Goal: Task Accomplishment & Management: Manage account settings

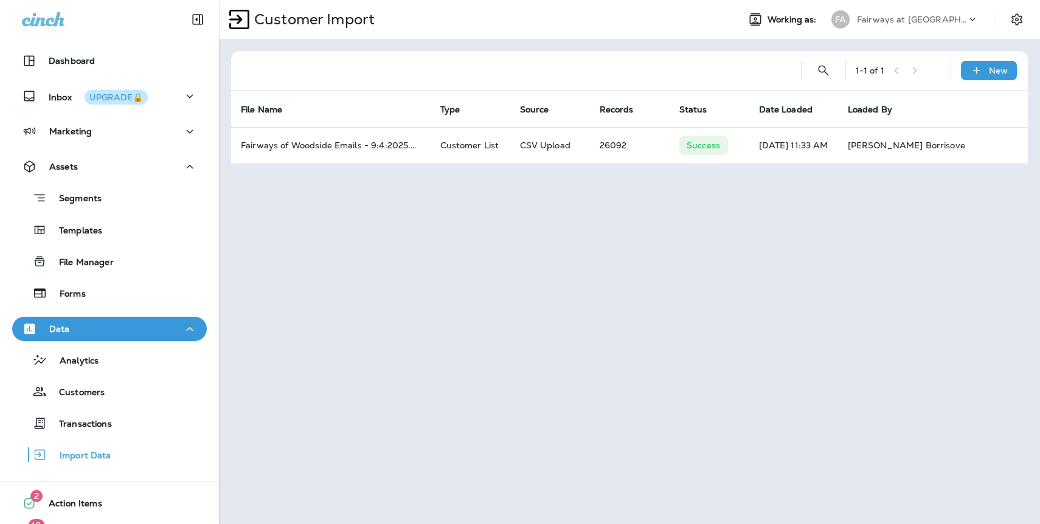
click at [906, 18] on p "Fairways at [GEOGRAPHIC_DATA]" at bounding box center [911, 20] width 109 height 10
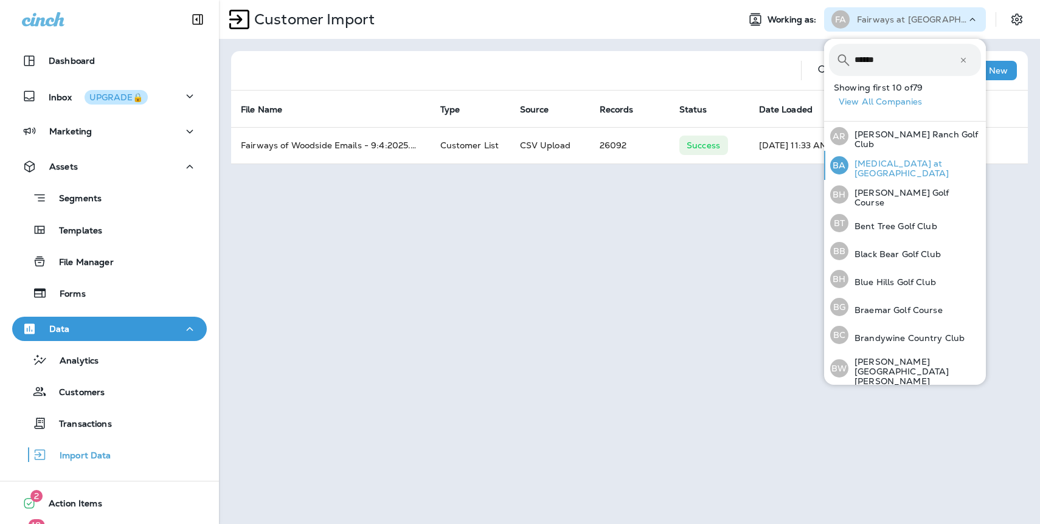
type input "******"
click at [882, 165] on p "[MEDICAL_DATA] at [GEOGRAPHIC_DATA]" at bounding box center [914, 168] width 133 height 19
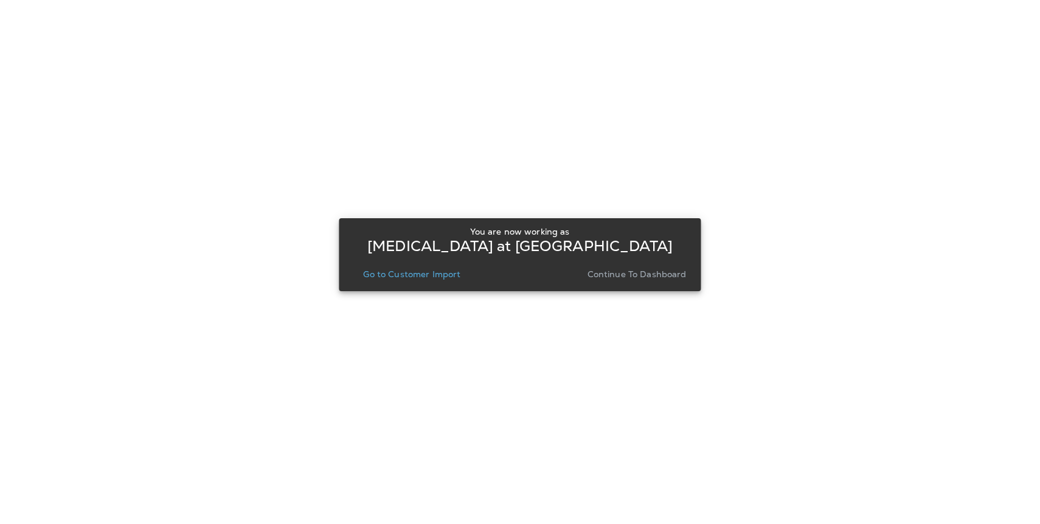
click at [631, 282] on button "Continue to Dashboard" at bounding box center [637, 274] width 109 height 17
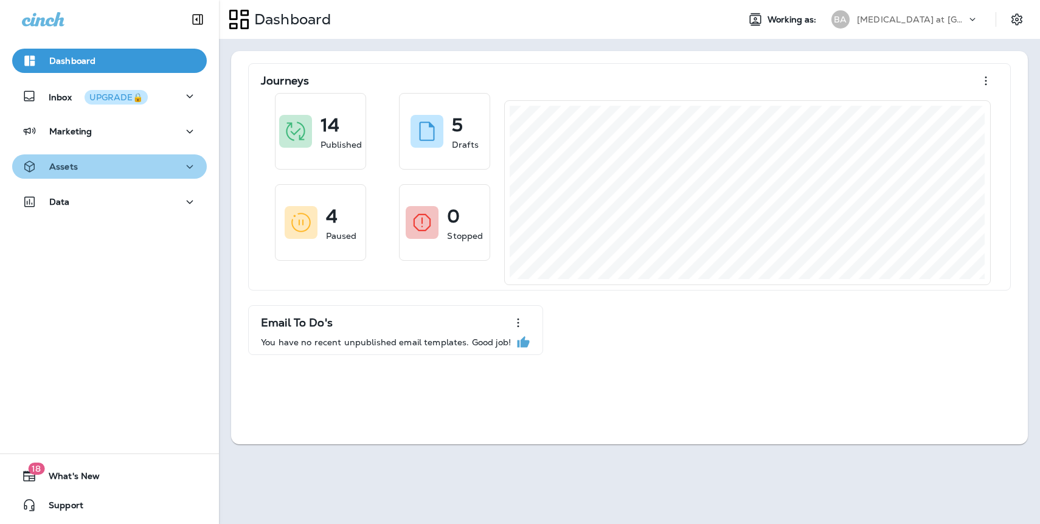
click at [69, 168] on p "Assets" at bounding box center [63, 167] width 29 height 10
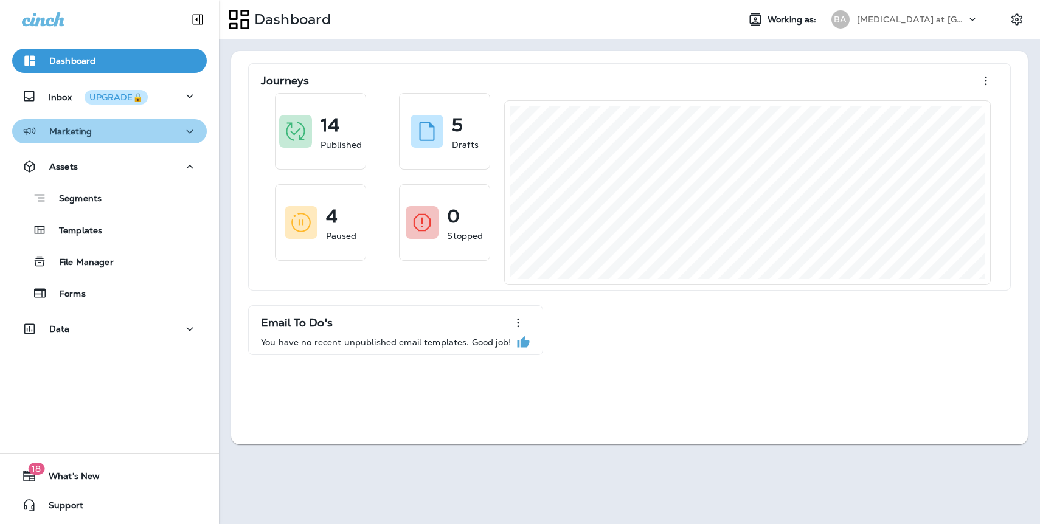
click at [81, 131] on p "Marketing" at bounding box center [70, 131] width 43 height 10
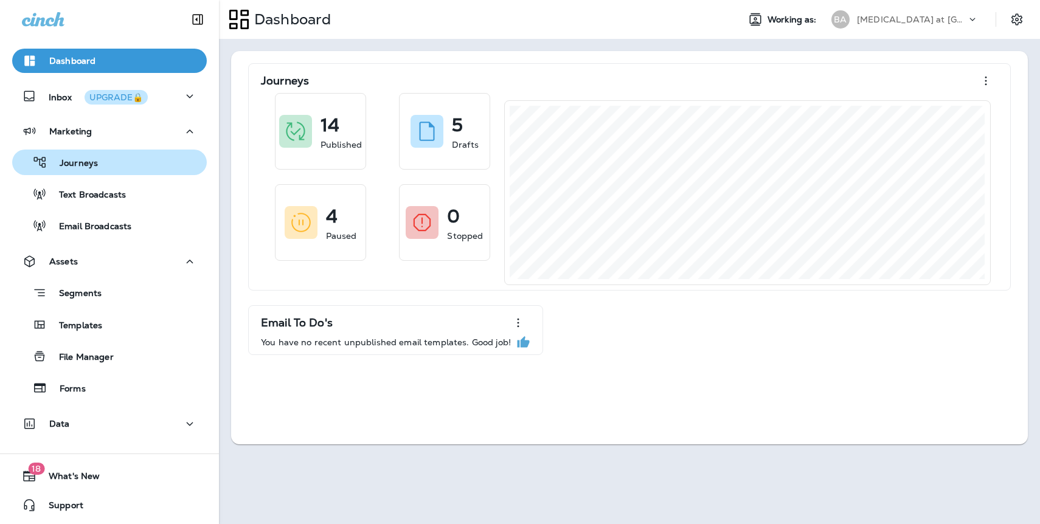
click at [86, 163] on p "Journeys" at bounding box center [72, 164] width 50 height 12
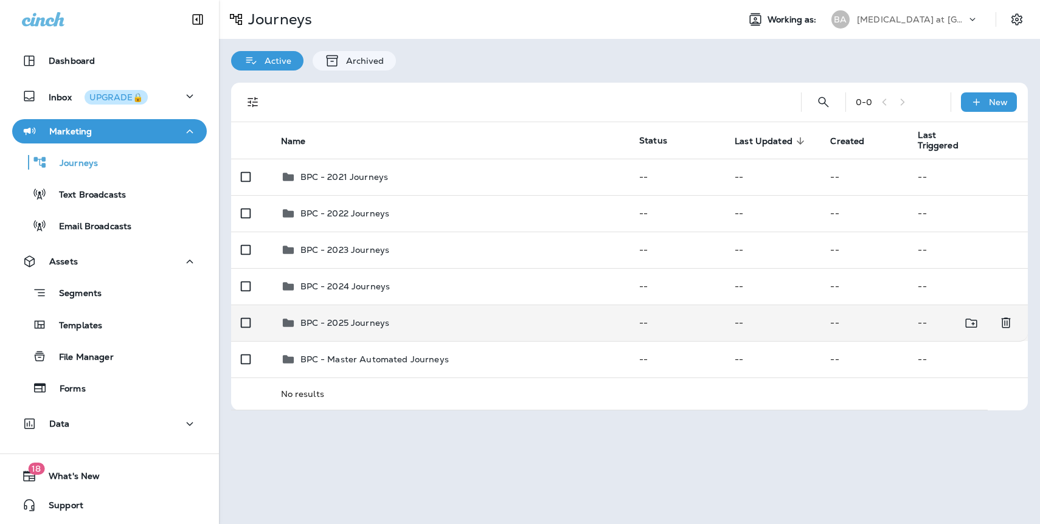
click at [365, 329] on div "BPC - 2025 Journeys" at bounding box center [344, 323] width 89 height 15
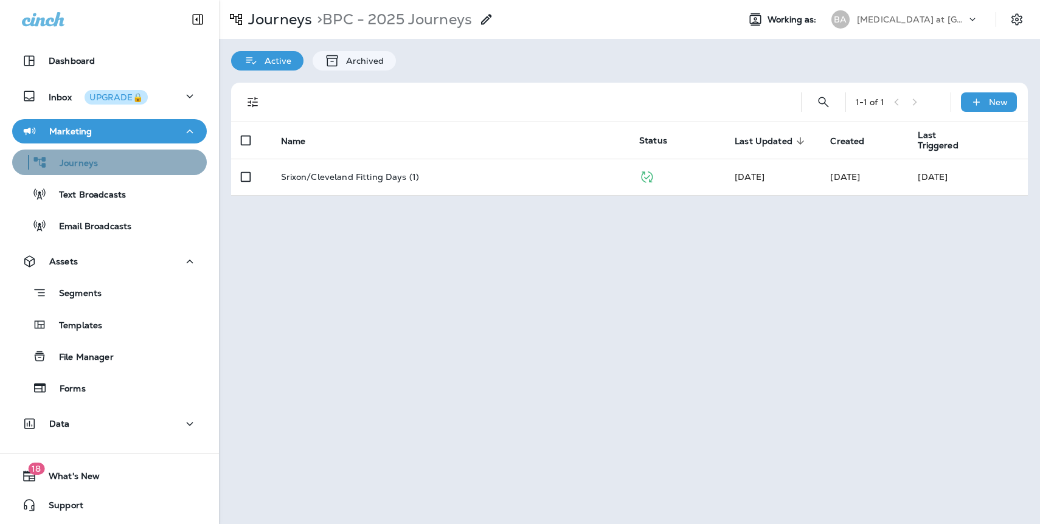
click at [84, 167] on p "Journeys" at bounding box center [72, 164] width 50 height 12
click at [111, 163] on div "Journeys" at bounding box center [109, 162] width 185 height 18
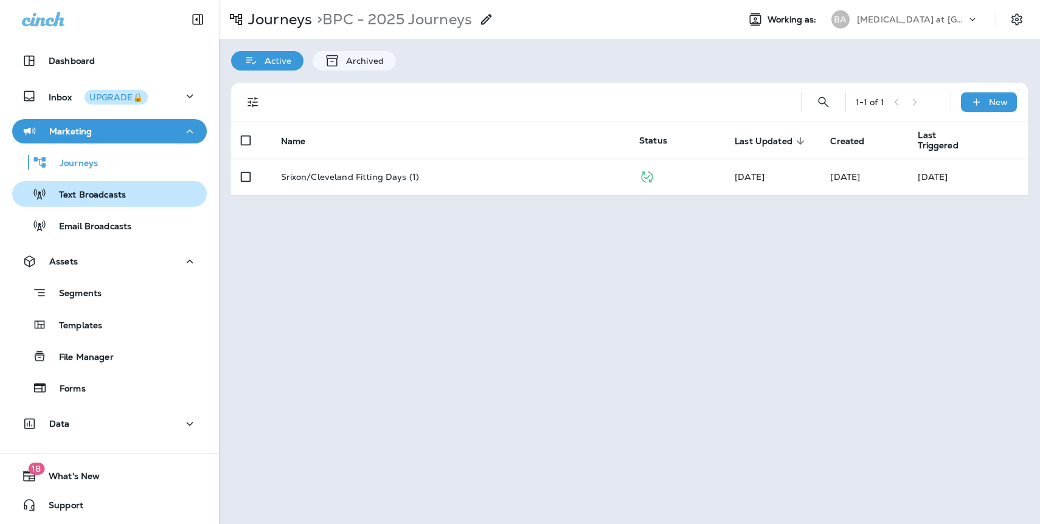
click at [108, 196] on p "Text Broadcasts" at bounding box center [86, 196] width 79 height 12
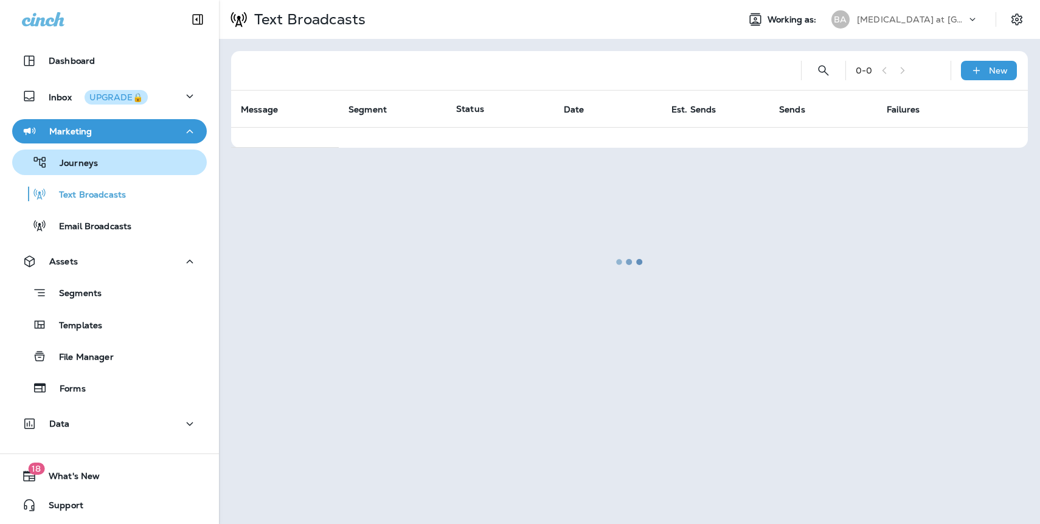
click at [92, 163] on p "Journeys" at bounding box center [72, 164] width 50 height 12
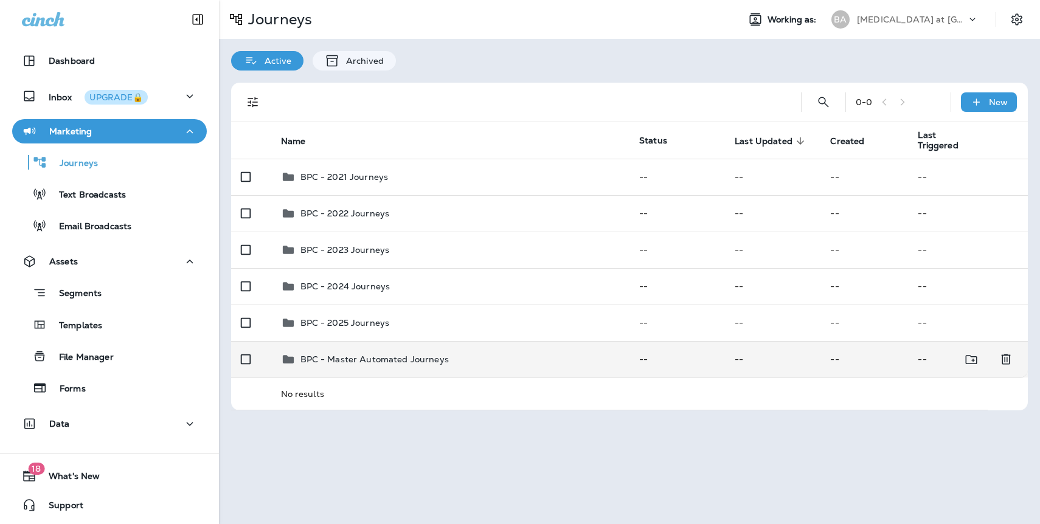
click at [343, 363] on p "BPC - Master Automated Journeys" at bounding box center [374, 360] width 148 height 10
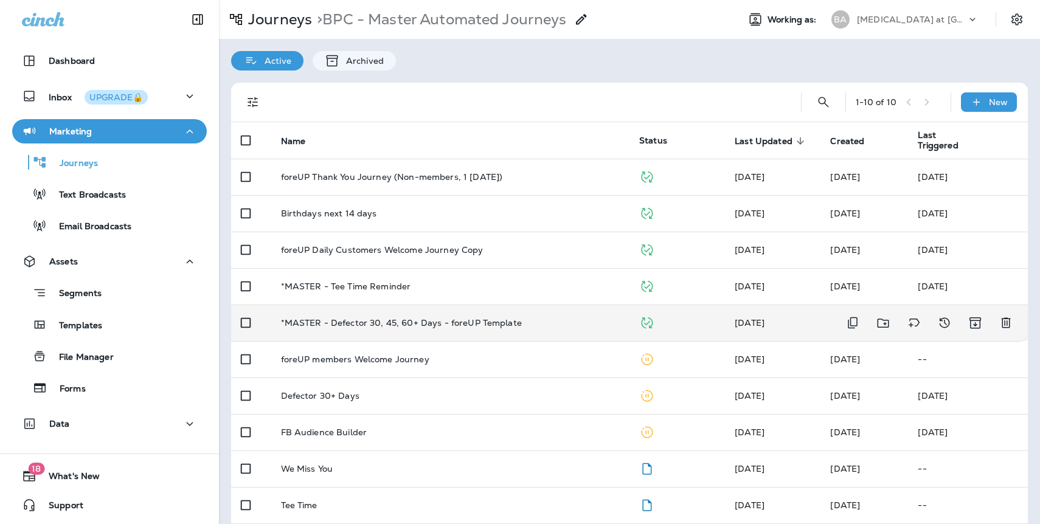
scroll to position [4, 0]
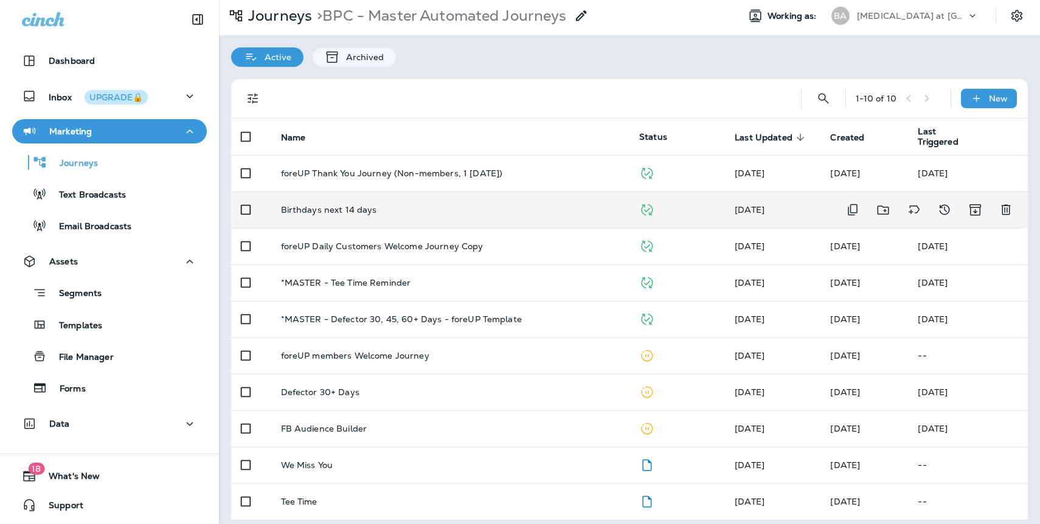
click at [323, 209] on p "Birthdays next 14 days" at bounding box center [329, 210] width 96 height 10
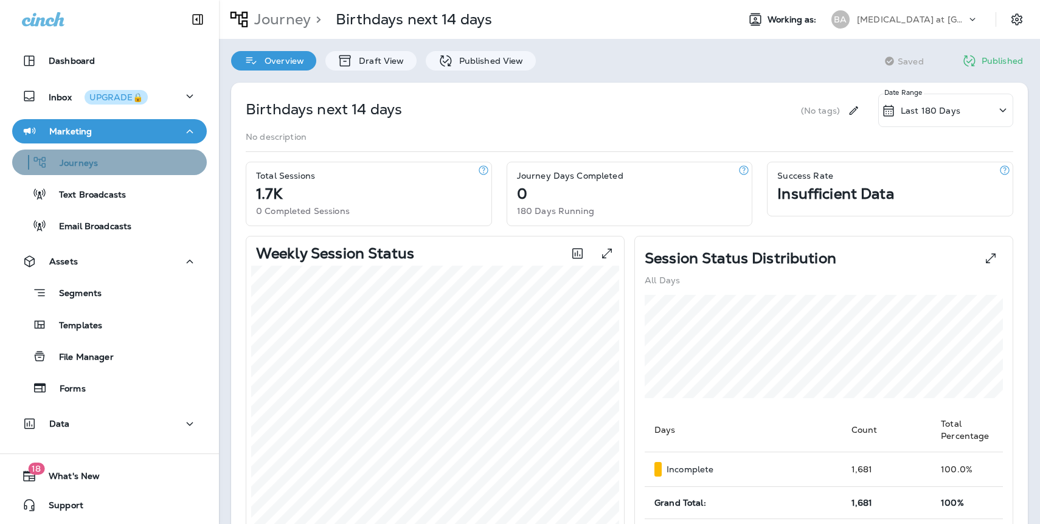
click at [95, 167] on p "Journeys" at bounding box center [72, 164] width 50 height 12
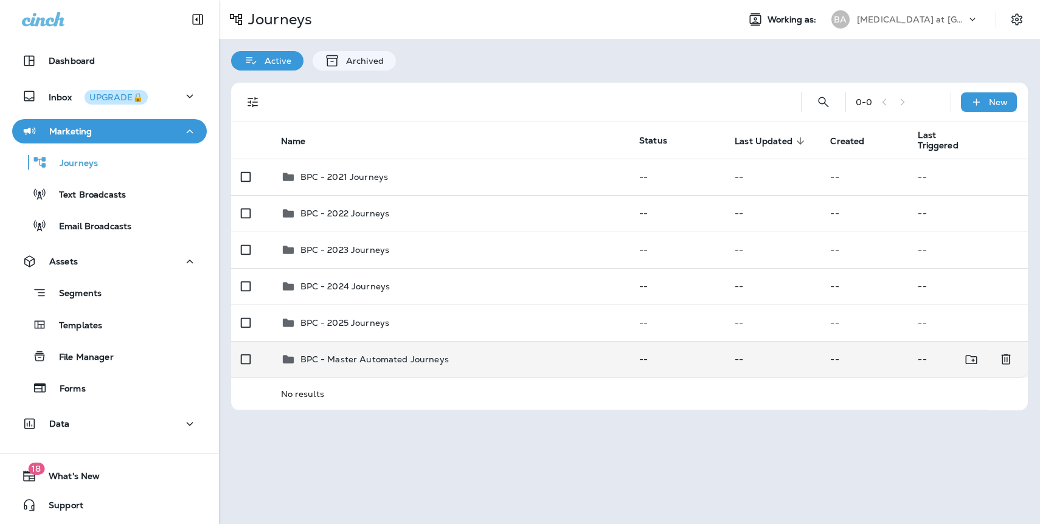
click at [362, 353] on div "BPC - Master Automated Journeys" at bounding box center [374, 359] width 148 height 15
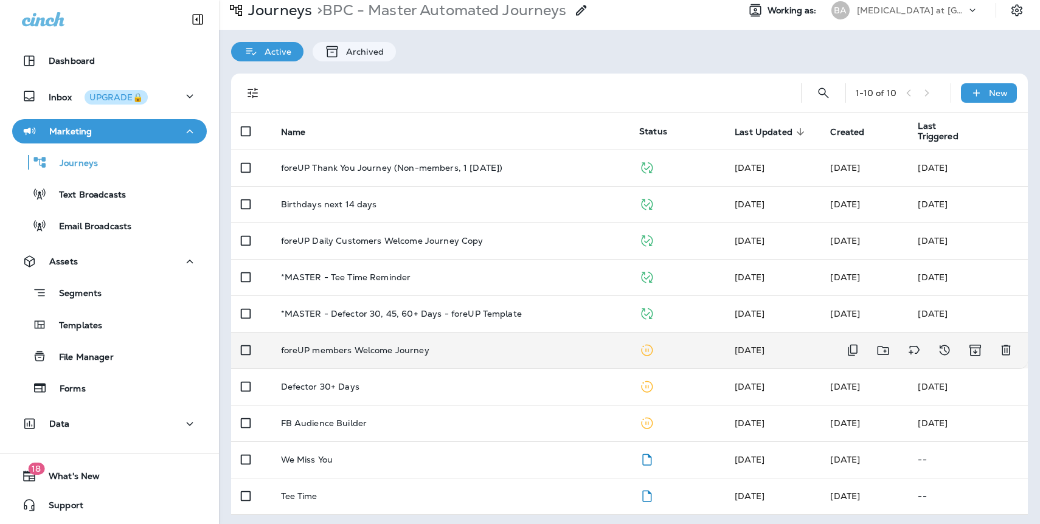
scroll to position [12, 0]
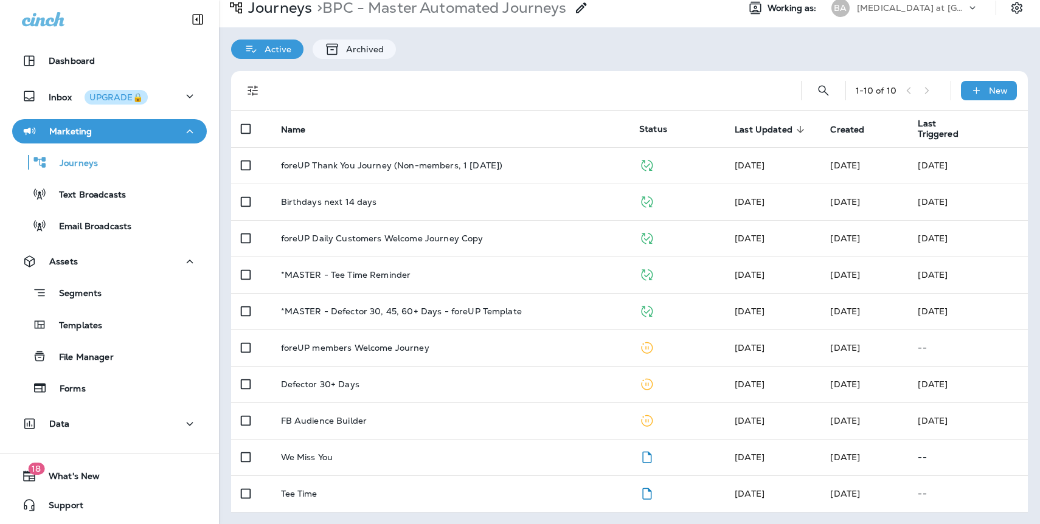
click at [450, 85] on div at bounding box center [528, 90] width 507 height 39
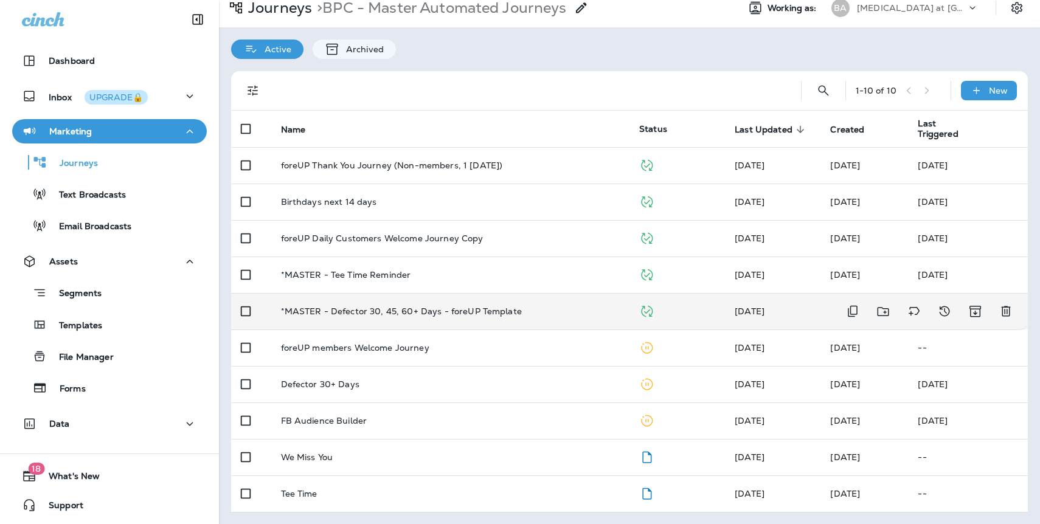
click at [452, 311] on p "*MASTER - Defector 30, 45, 60+ Days - foreUP Template" at bounding box center [401, 311] width 241 height 10
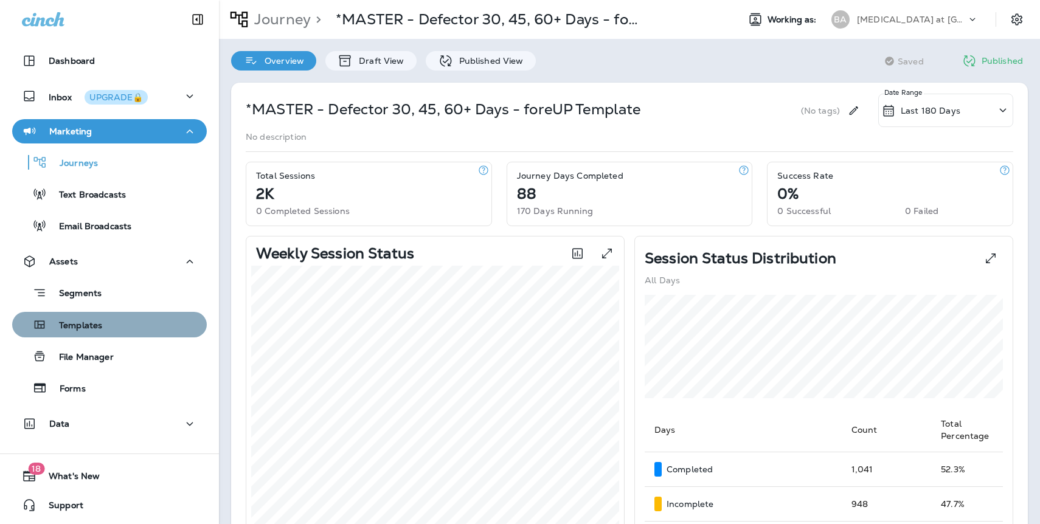
click at [86, 321] on p "Templates" at bounding box center [74, 326] width 55 height 12
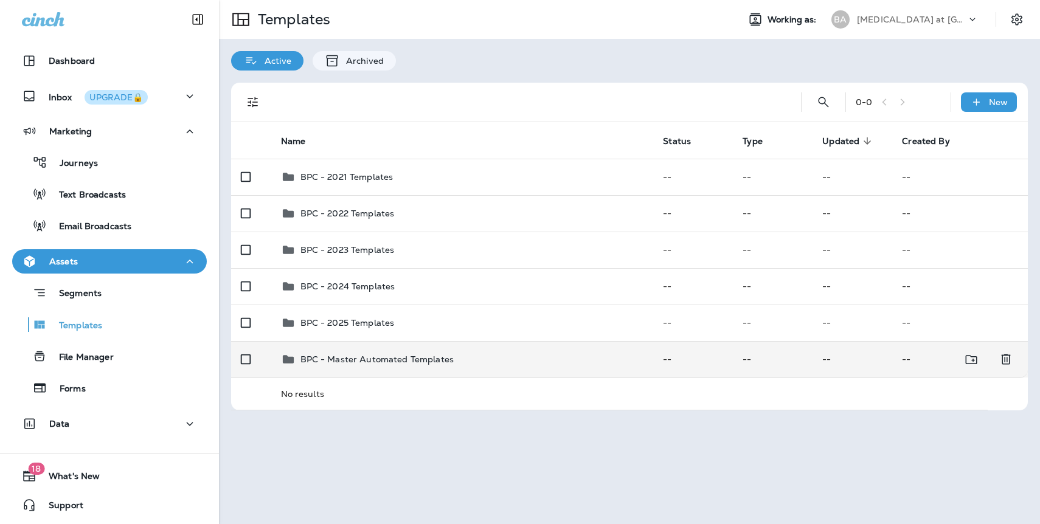
click at [368, 358] on p "BPC - Master Automated Templates" at bounding box center [376, 360] width 153 height 10
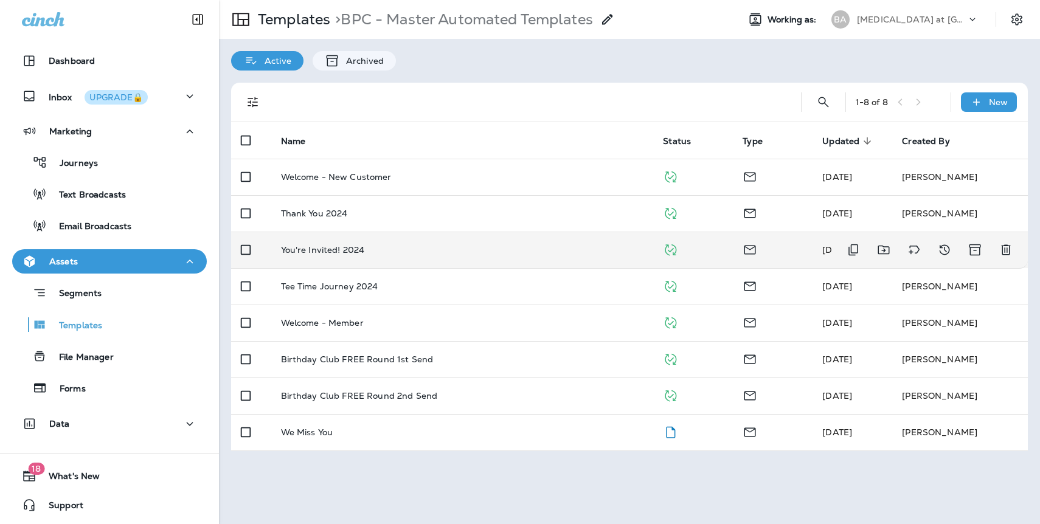
click at [314, 248] on p "You're Invited! 2024" at bounding box center [323, 250] width 84 height 10
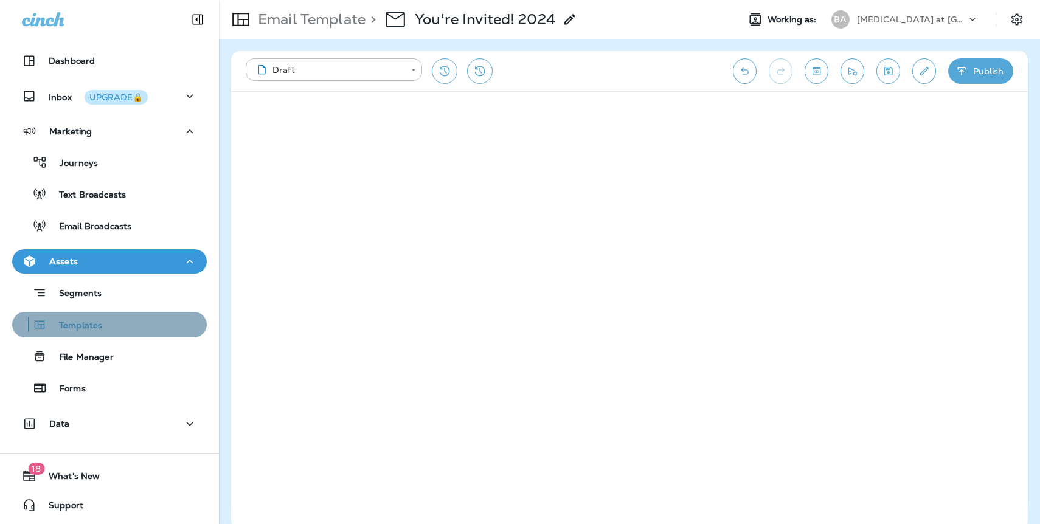
click at [80, 328] on p "Templates" at bounding box center [74, 326] width 55 height 12
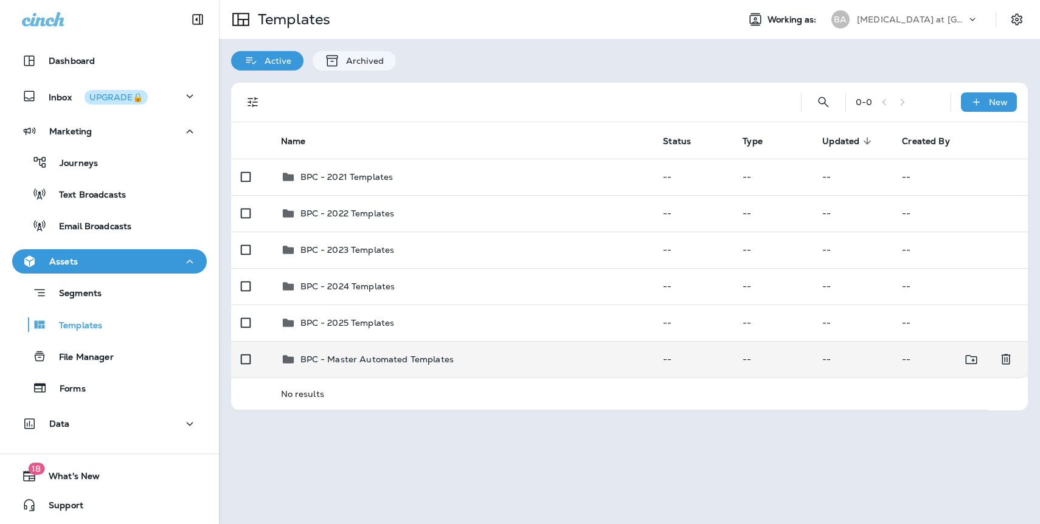
click at [346, 360] on p "BPC - Master Automated Templates" at bounding box center [376, 360] width 153 height 10
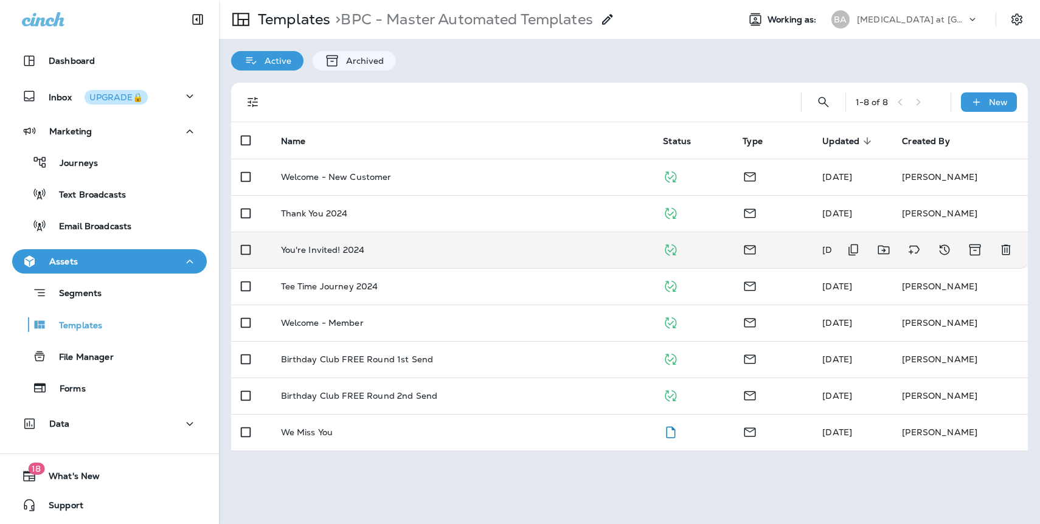
click at [327, 249] on p "You're Invited! 2024" at bounding box center [323, 250] width 84 height 10
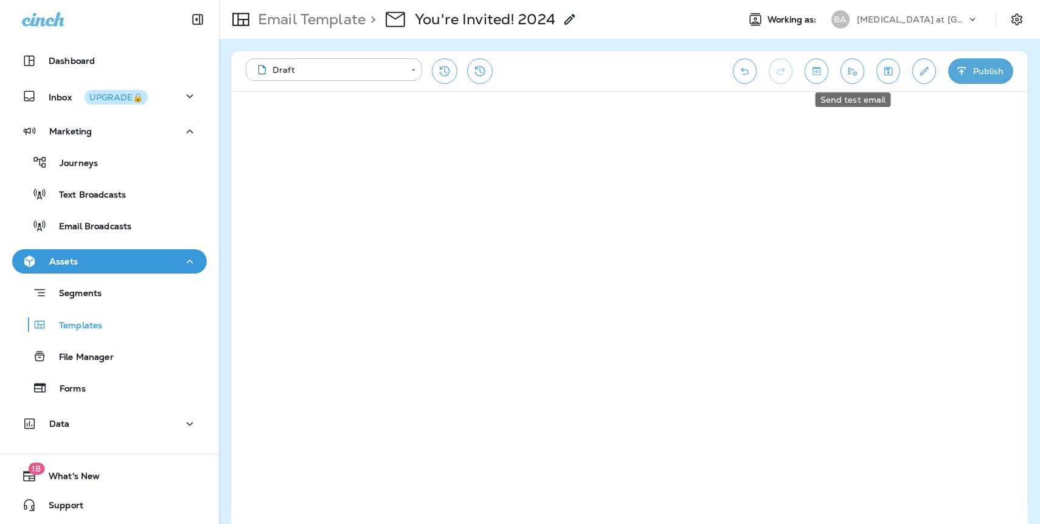
click at [857, 73] on icon "Send test email" at bounding box center [852, 71] width 13 height 12
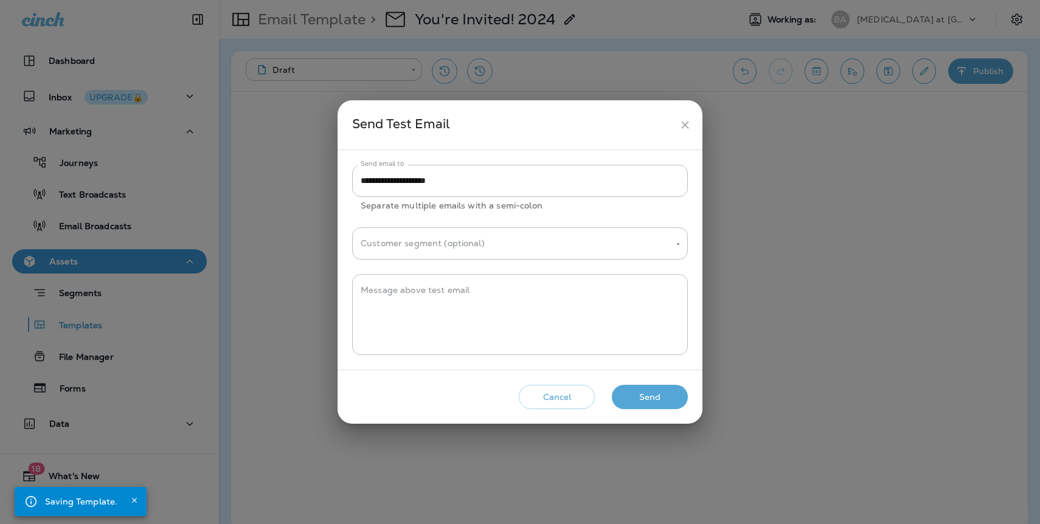
click at [639, 393] on button "Send" at bounding box center [650, 397] width 76 height 25
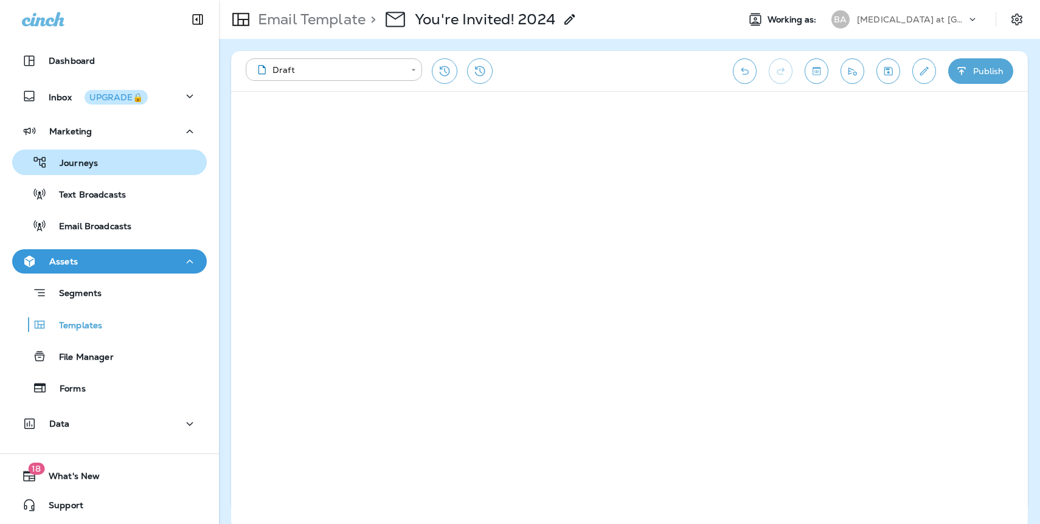
click at [92, 160] on p "Journeys" at bounding box center [72, 164] width 50 height 12
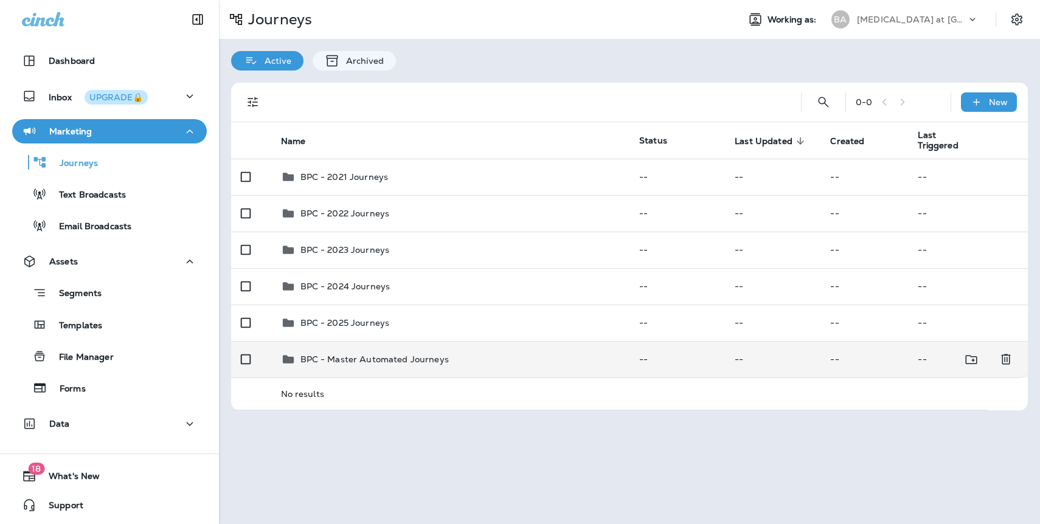
click at [342, 355] on p "BPC - Master Automated Journeys" at bounding box center [374, 360] width 148 height 10
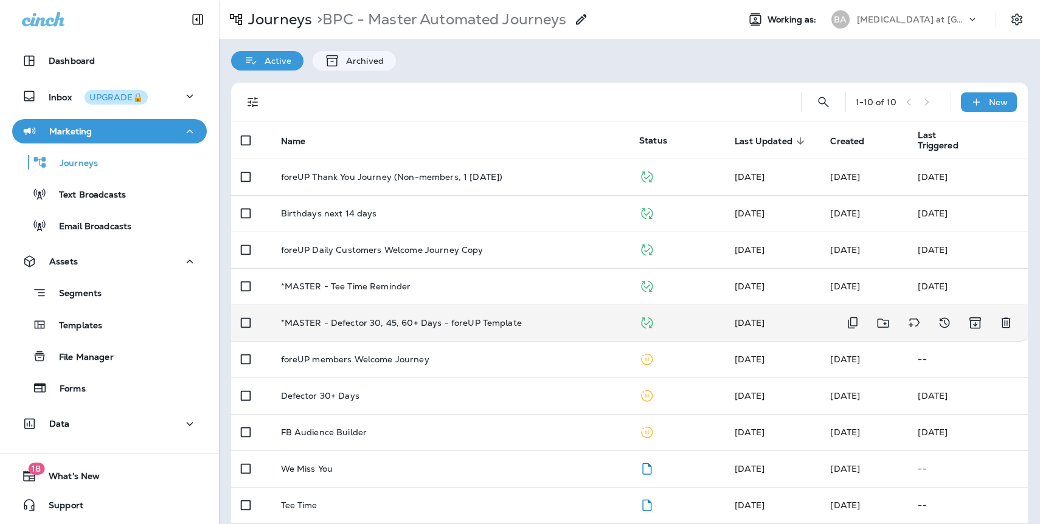
click at [431, 328] on p "*MASTER - Defector 30, 45, 60+ Days - foreUP Template" at bounding box center [401, 323] width 241 height 10
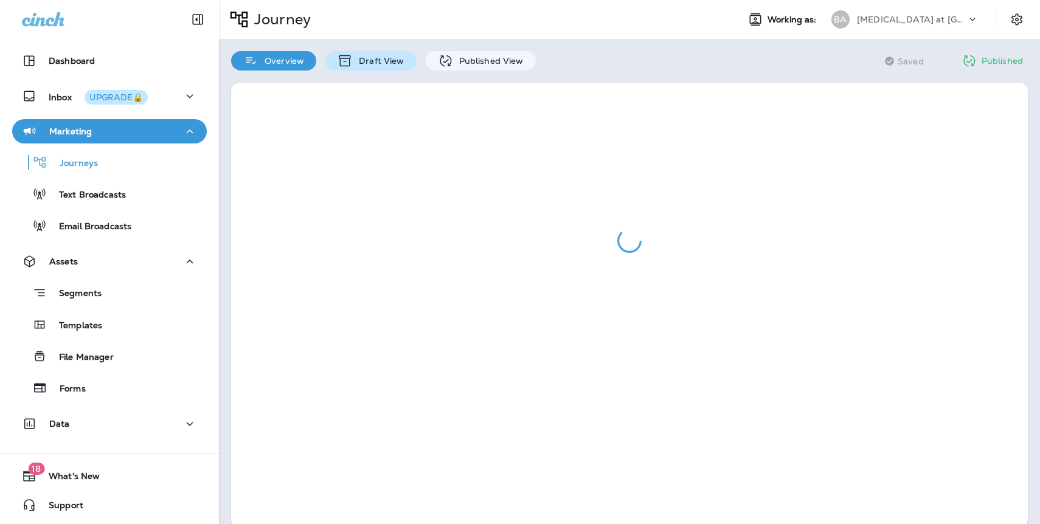
click at [386, 64] on p "Draft View" at bounding box center [378, 61] width 51 height 10
